Goal: Information Seeking & Learning: Learn about a topic

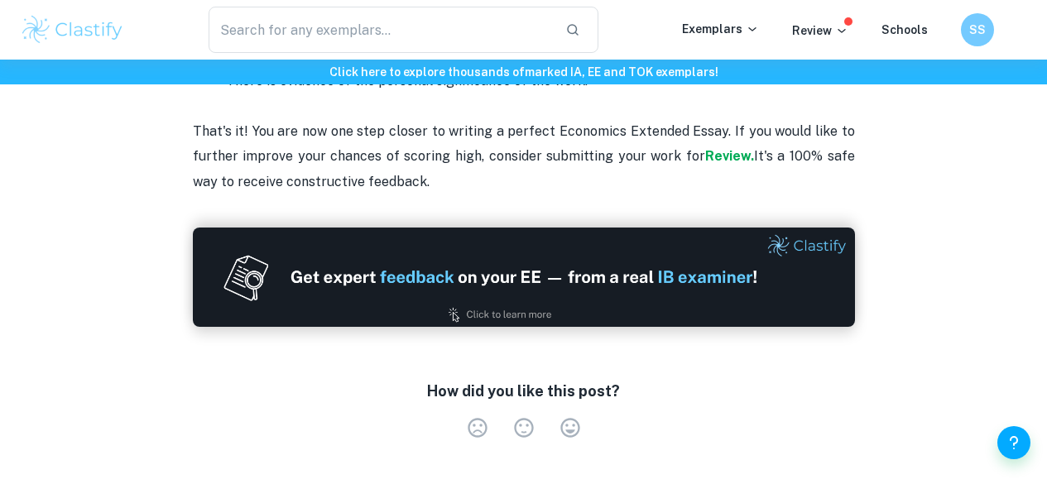
scroll to position [3794, 0]
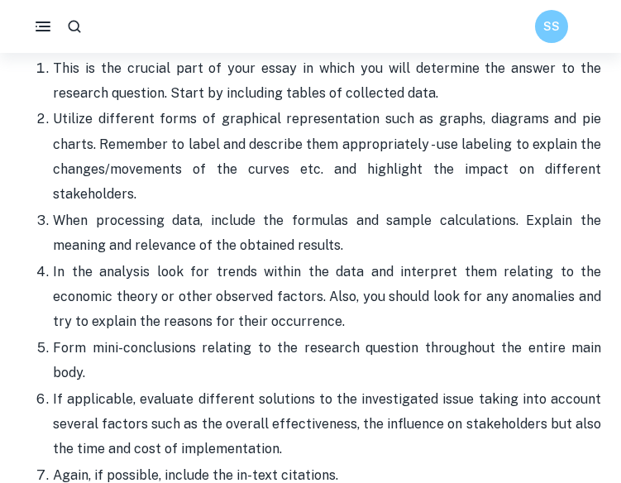
scroll to position [2301, 0]
